Goal: Information Seeking & Learning: Learn about a topic

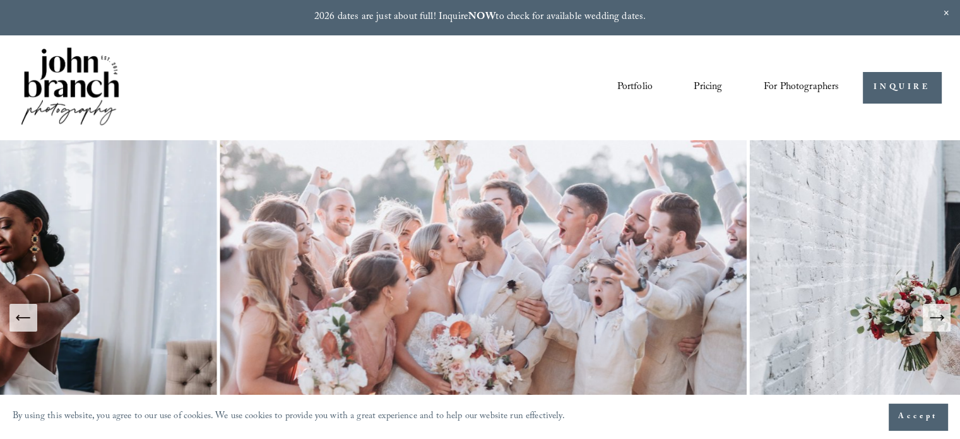
click at [706, 85] on link "Pricing" at bounding box center [708, 87] width 28 height 21
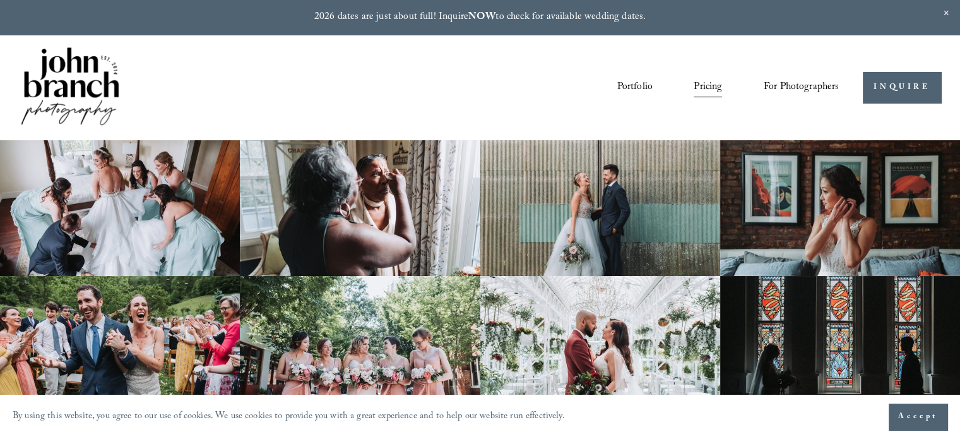
click at [0, 0] on link "Courses" at bounding box center [0, 0] width 0 height 0
